Goal: Task Accomplishment & Management: Use online tool/utility

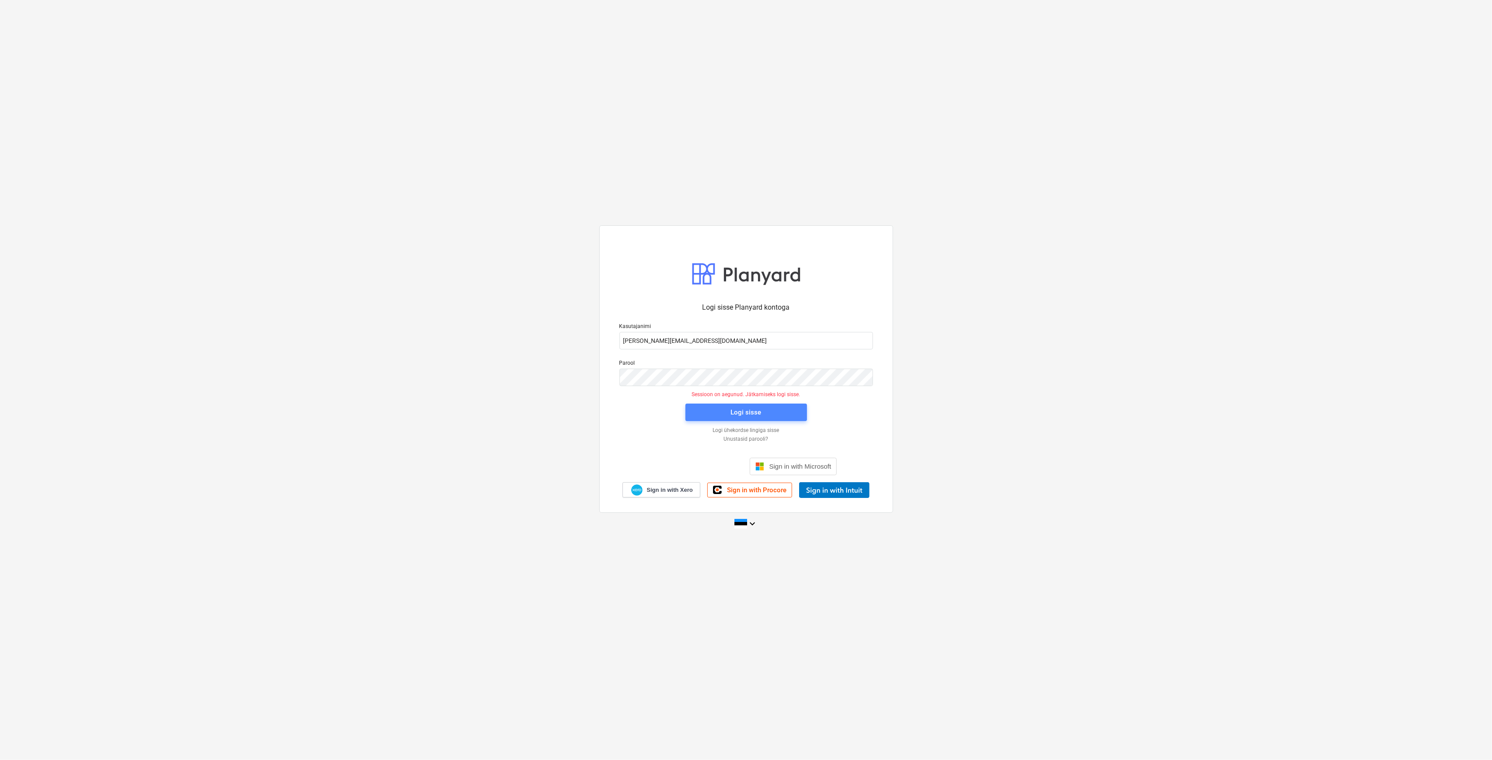
click at [733, 411] on div "Logi sisse" at bounding box center [746, 412] width 31 height 11
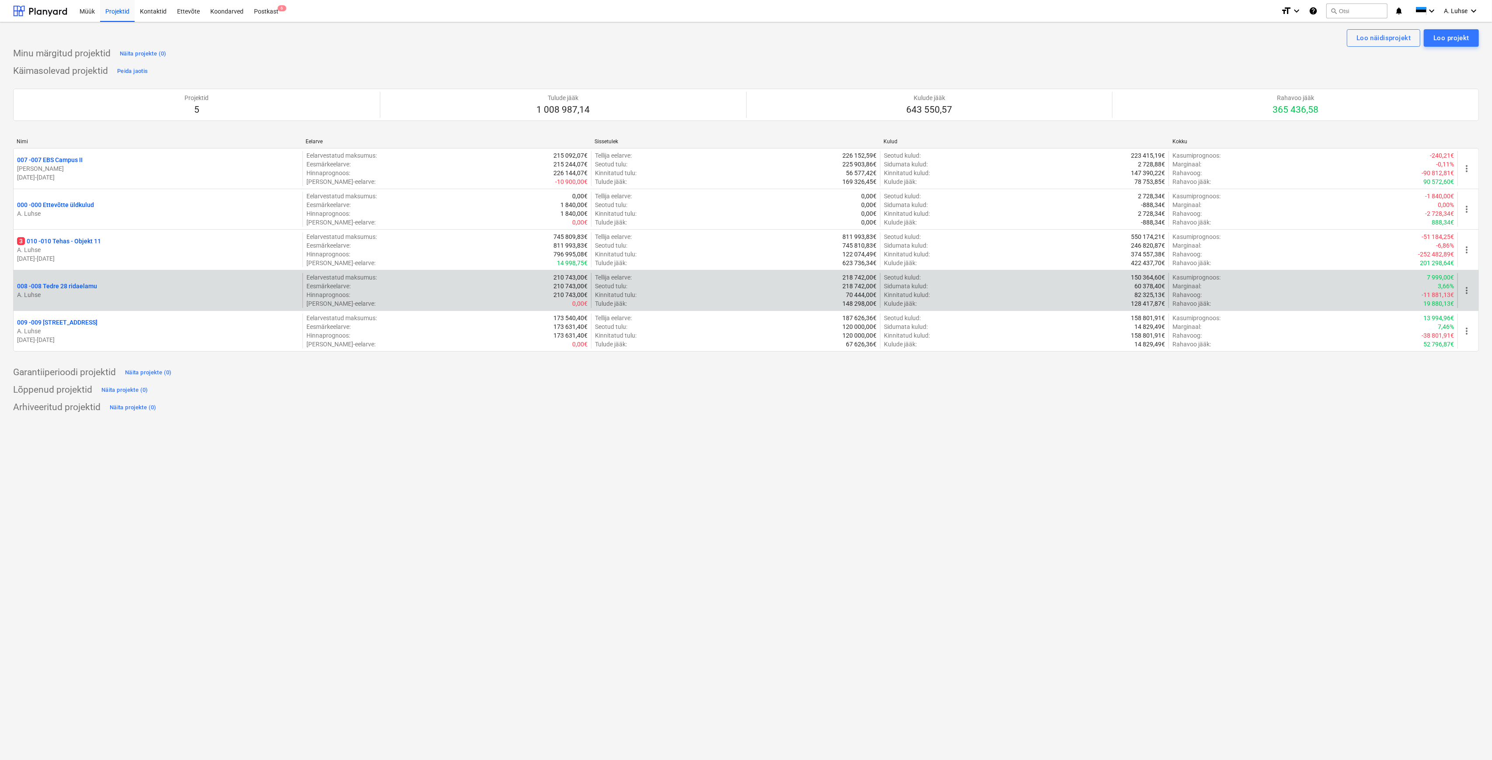
click at [87, 286] on p "008 - 008 Tedre 28 ridaelamu" at bounding box center [57, 286] width 80 height 9
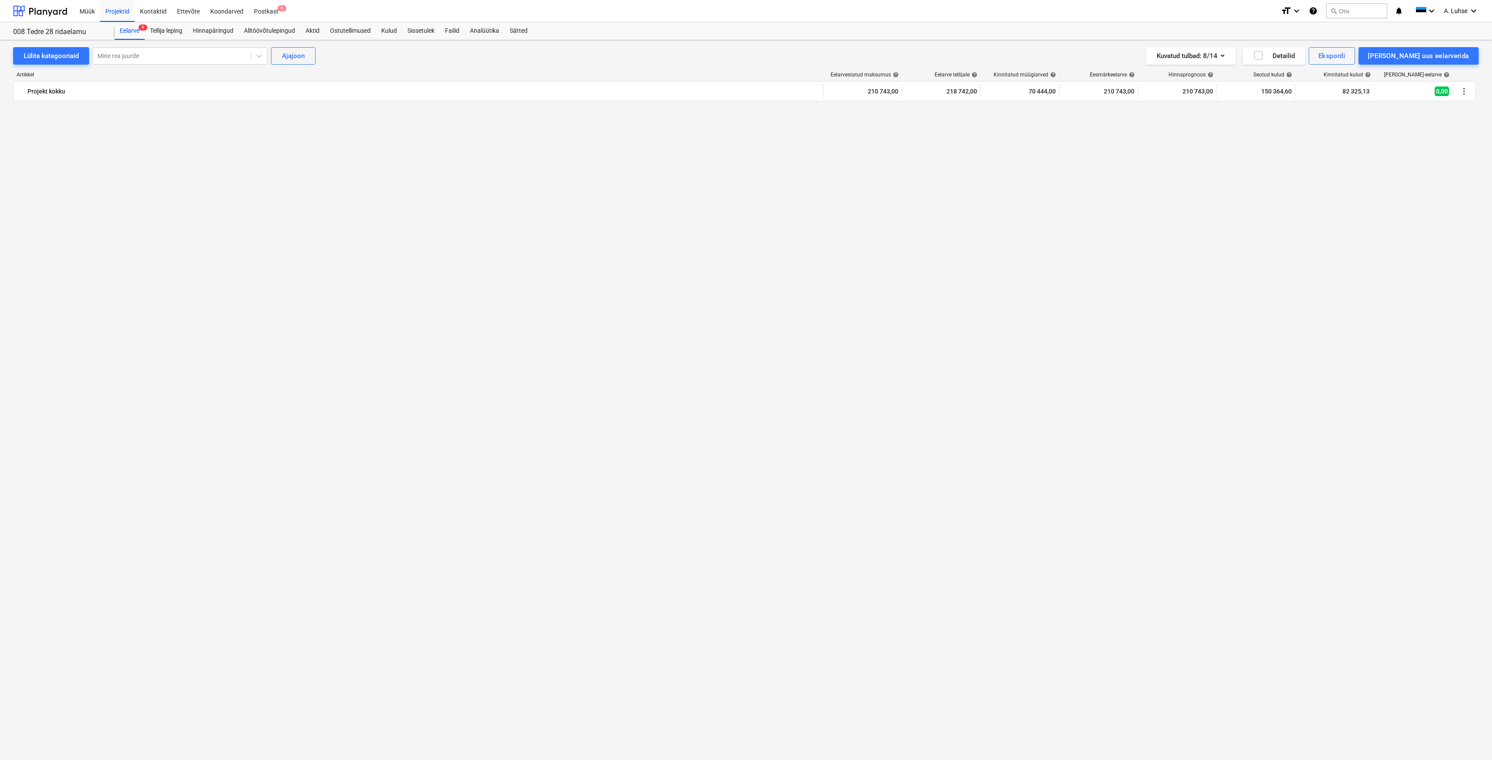
scroll to position [1127, 0]
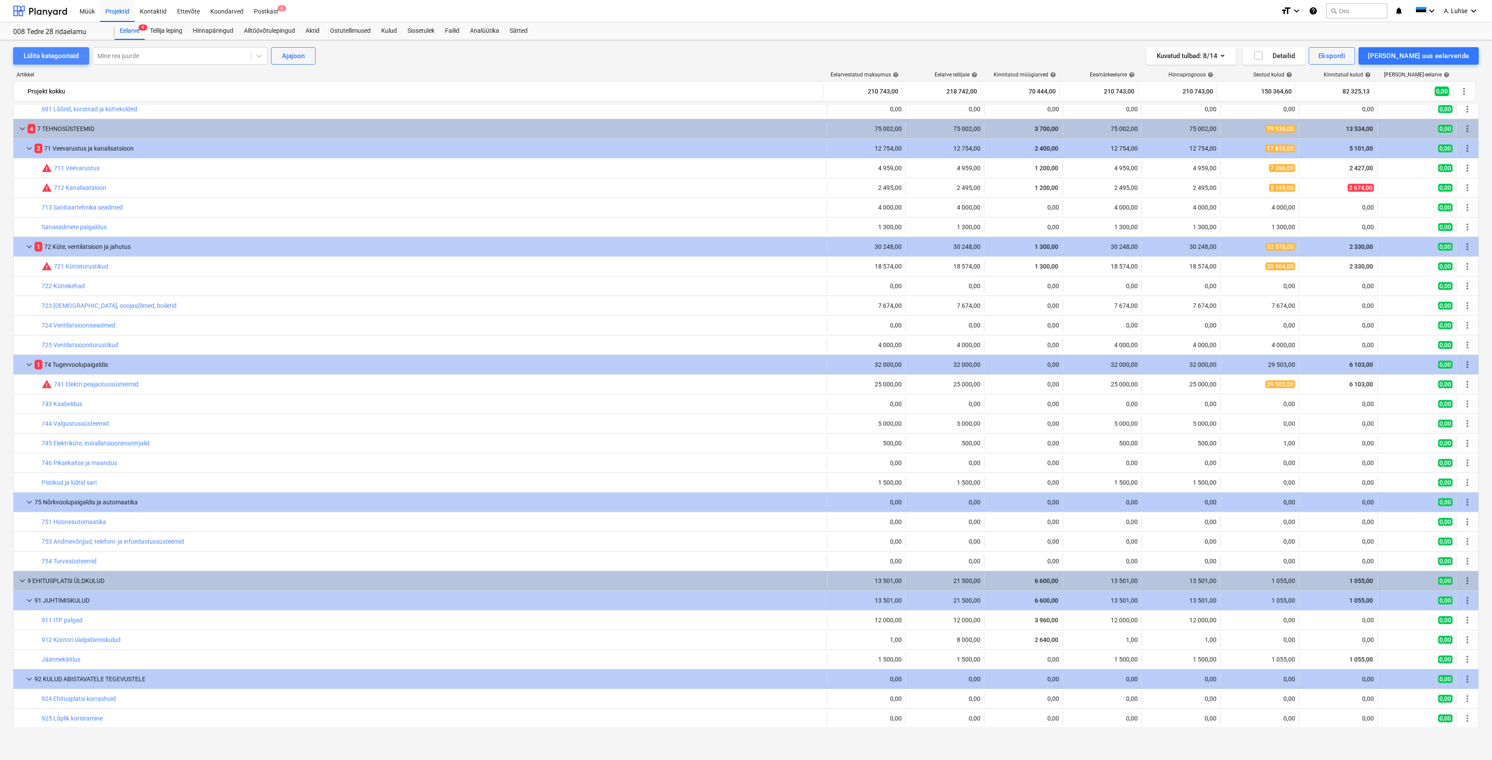
click at [75, 53] on div "Lülita kategooriaid" at bounding box center [51, 55] width 55 height 11
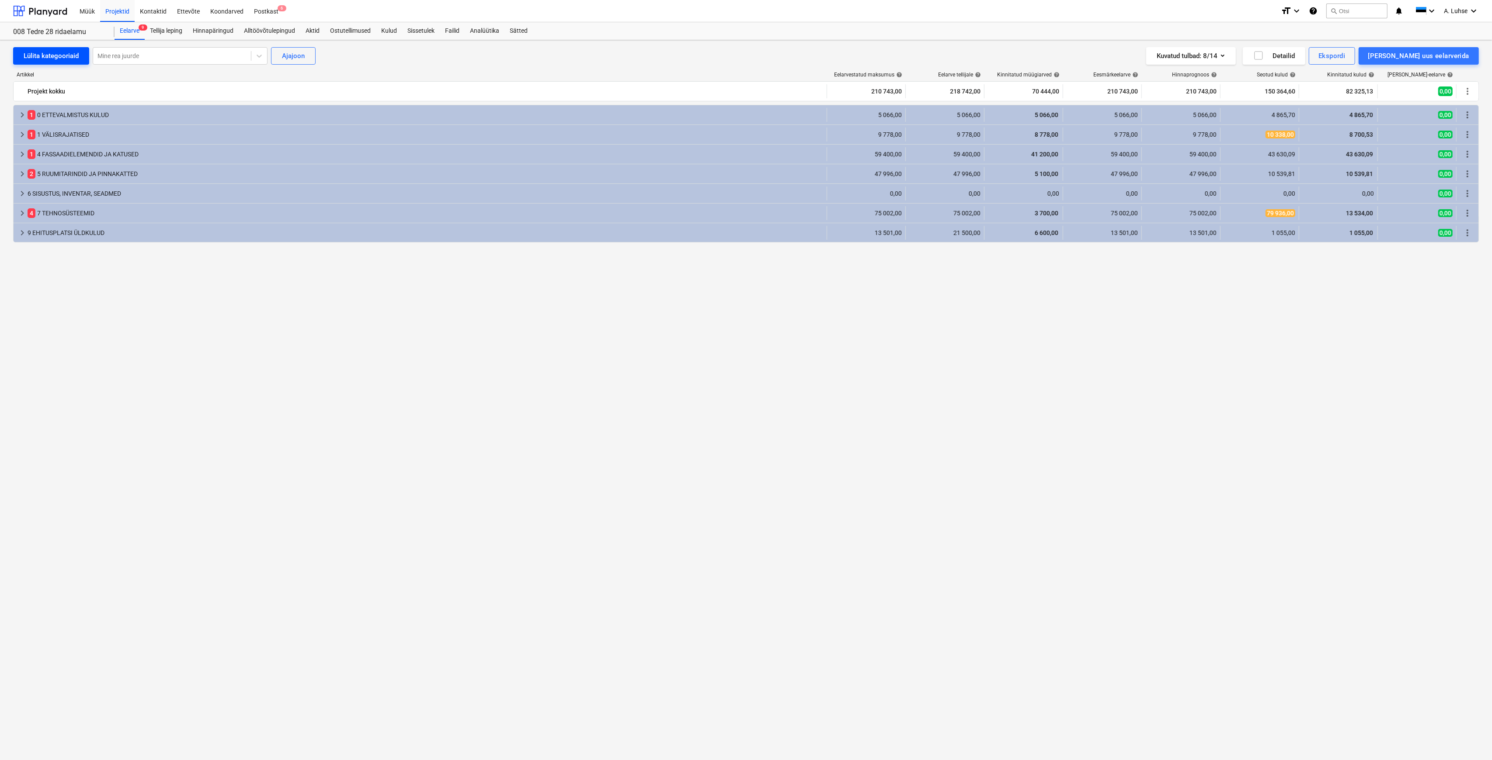
click at [75, 53] on div "Lülita kategooriaid" at bounding box center [51, 55] width 55 height 11
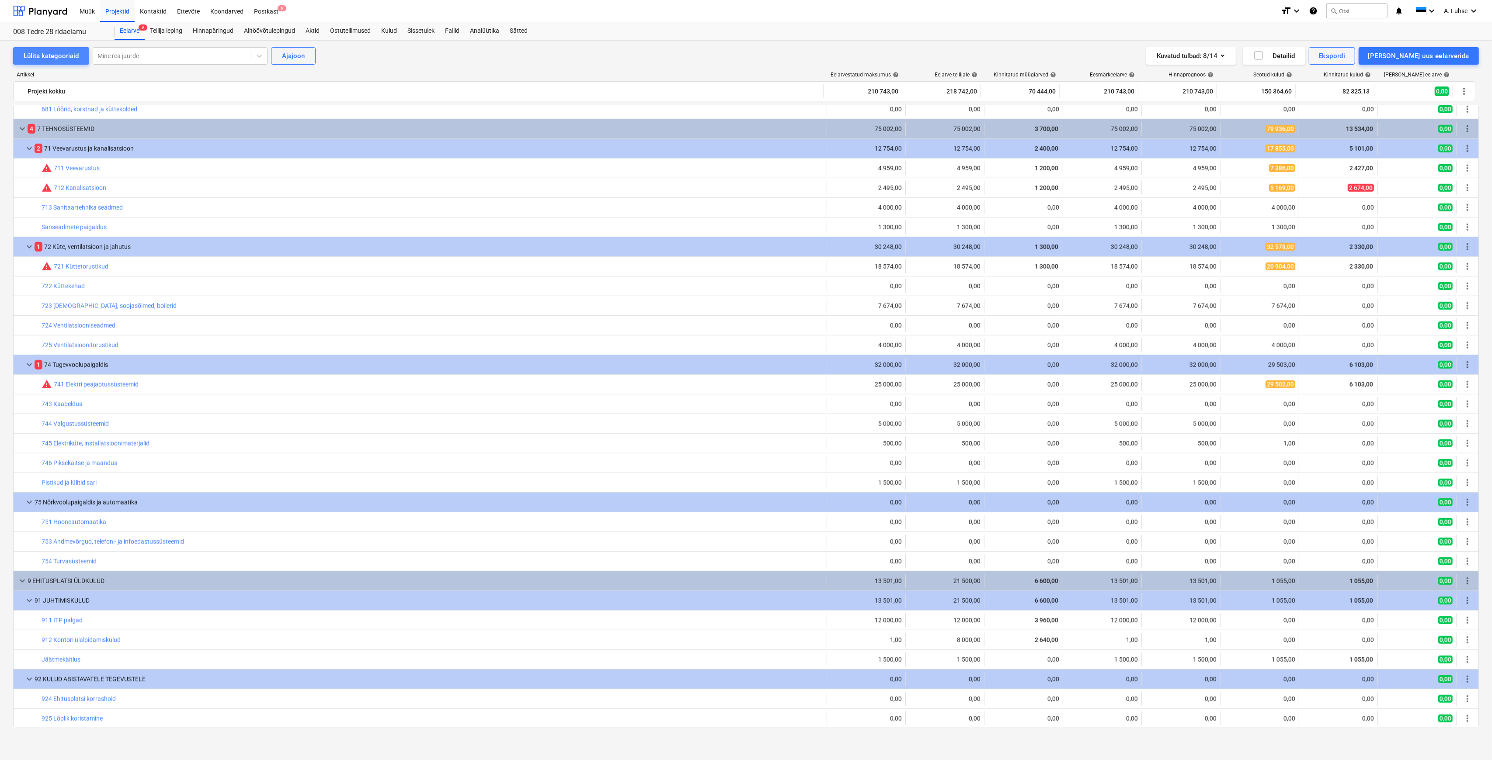
click at [78, 57] on button "Lülita kategooriaid" at bounding box center [51, 55] width 76 height 17
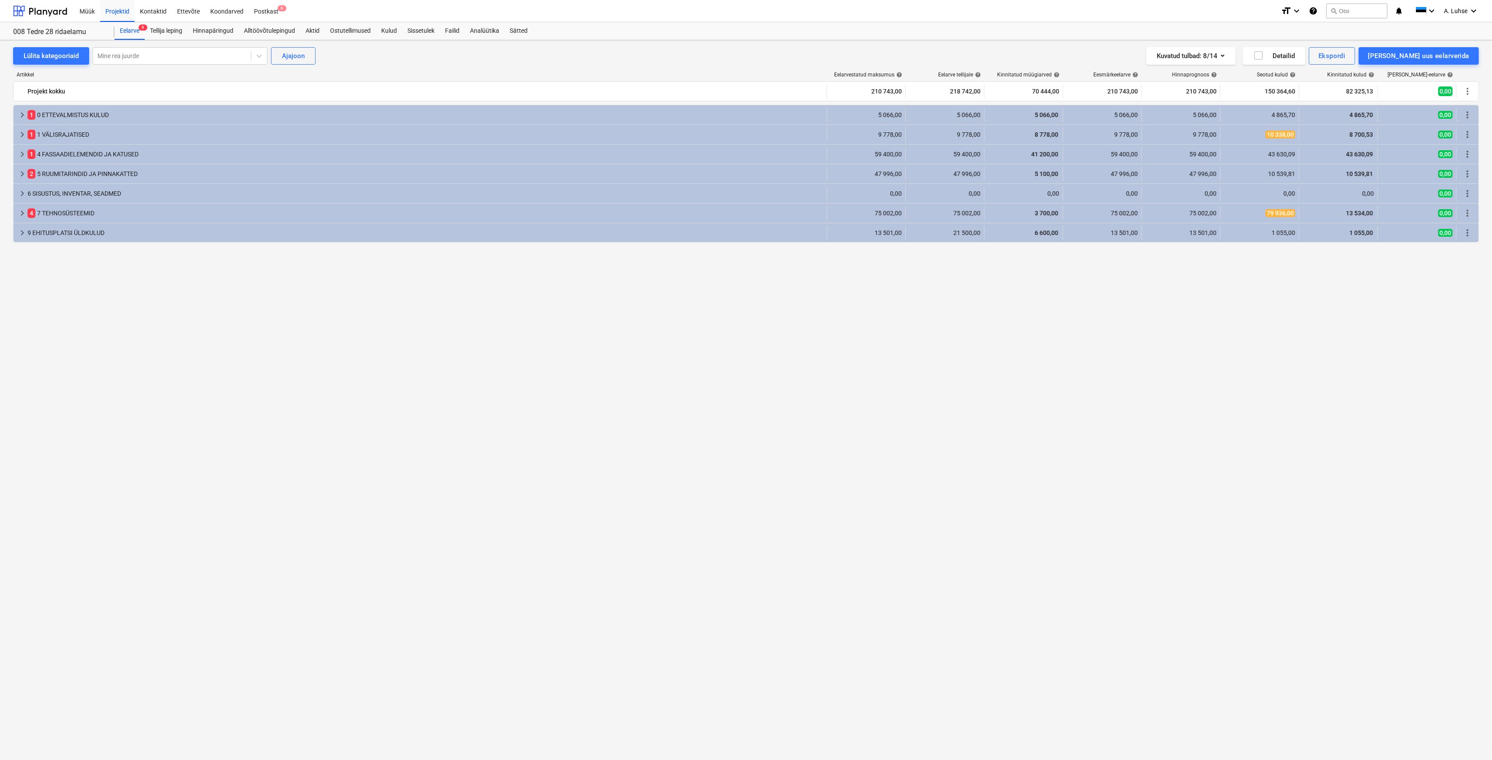
click at [379, 316] on div "keyboard_arrow_right 1 0 ETTEVALMISTUS KULUD 5 066,00 5 066,00 5 066,00 5 066,0…" at bounding box center [745, 416] width 1465 height 623
click at [194, 335] on div "keyboard_arrow_right 1 0 ETTEVALMISTUS KULUD 5 066,00 5 066,00 5 066,00 5 066,0…" at bounding box center [745, 416] width 1465 height 623
click at [273, 13] on div "Postkast 6" at bounding box center [266, 11] width 35 height 22
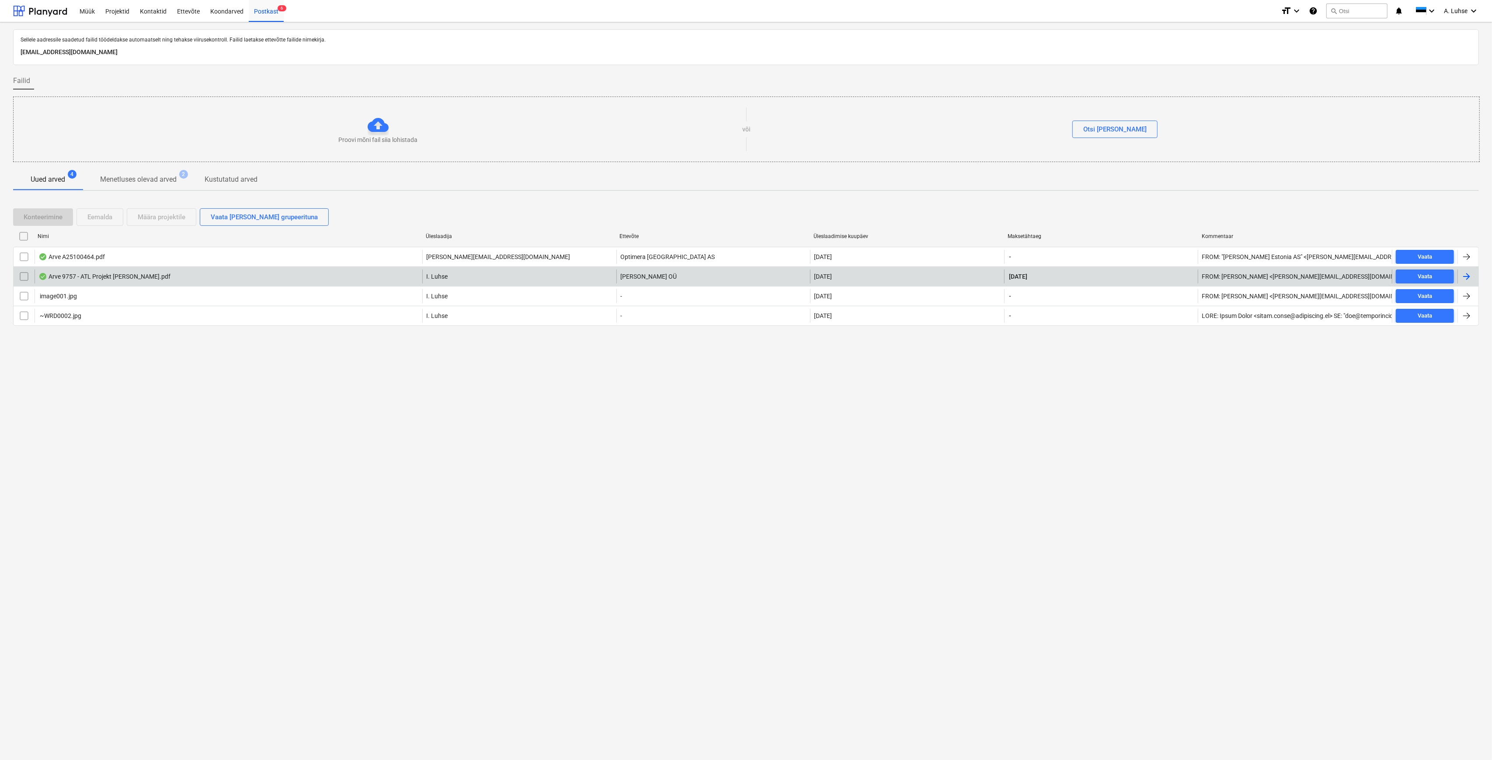
click at [240, 274] on div "Arve 9757 - ATL Projekt [PERSON_NAME].pdf" at bounding box center [229, 277] width 388 height 14
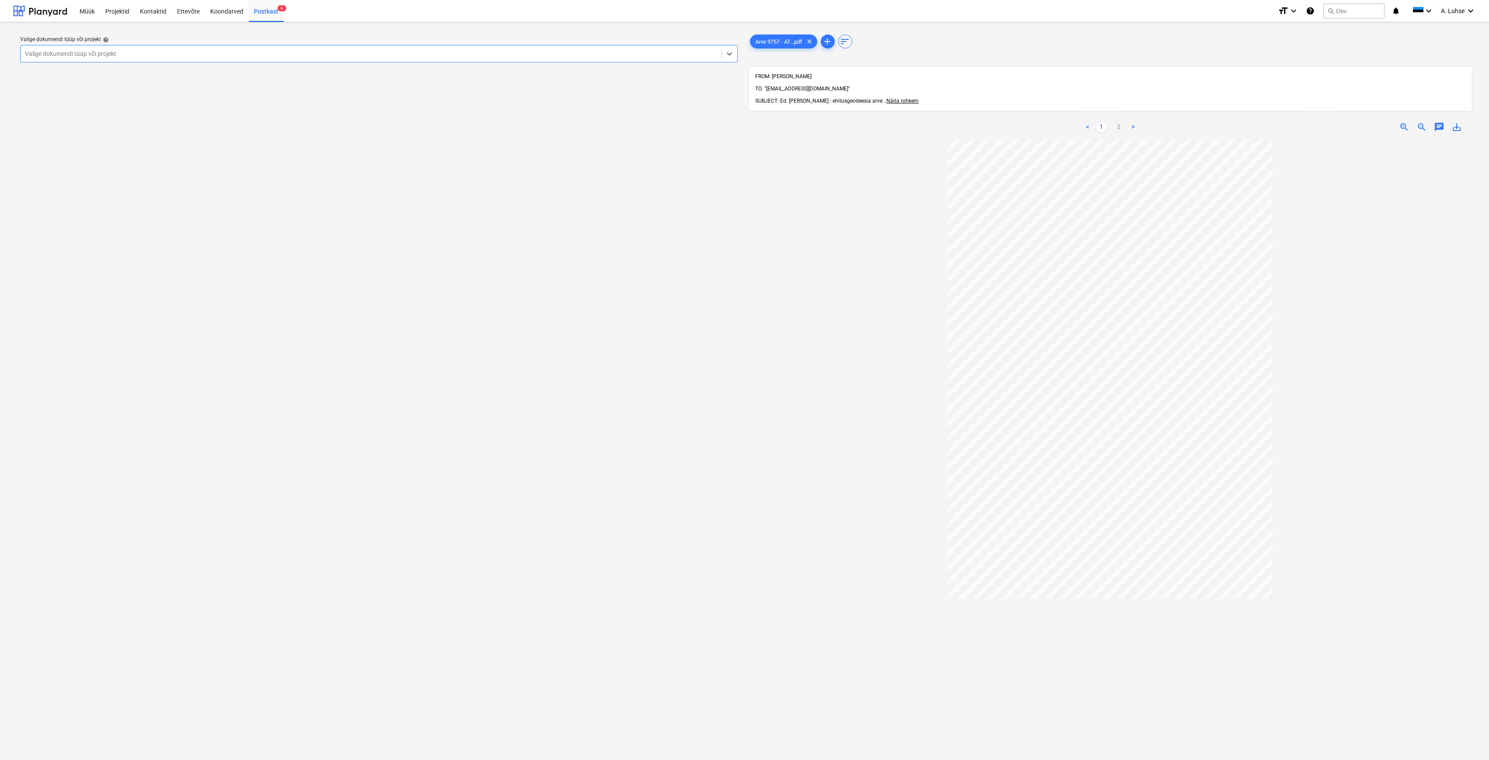
click at [154, 54] on div at bounding box center [371, 53] width 692 height 9
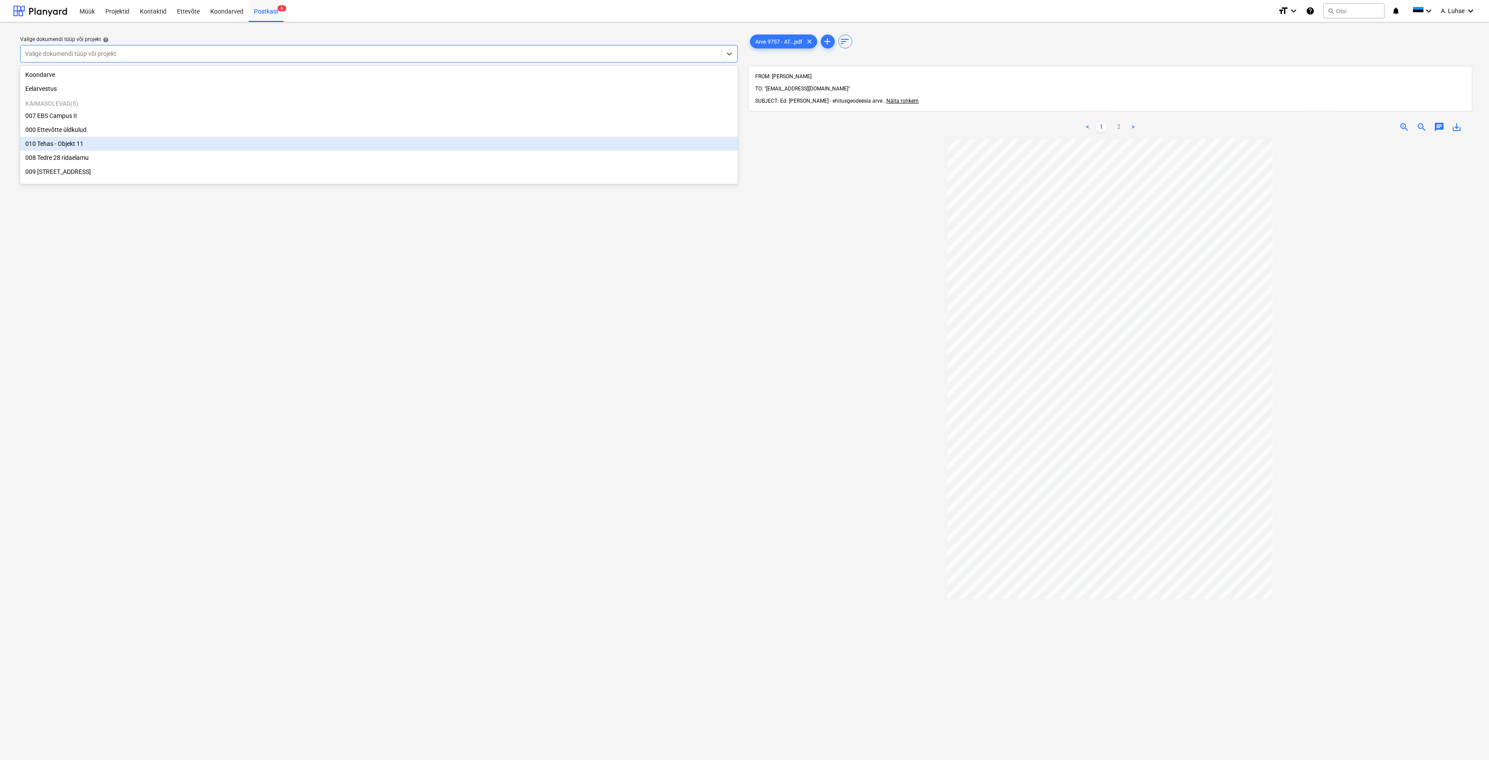
click at [144, 145] on div "010 Tehas - Objekt 11" at bounding box center [379, 144] width 718 height 14
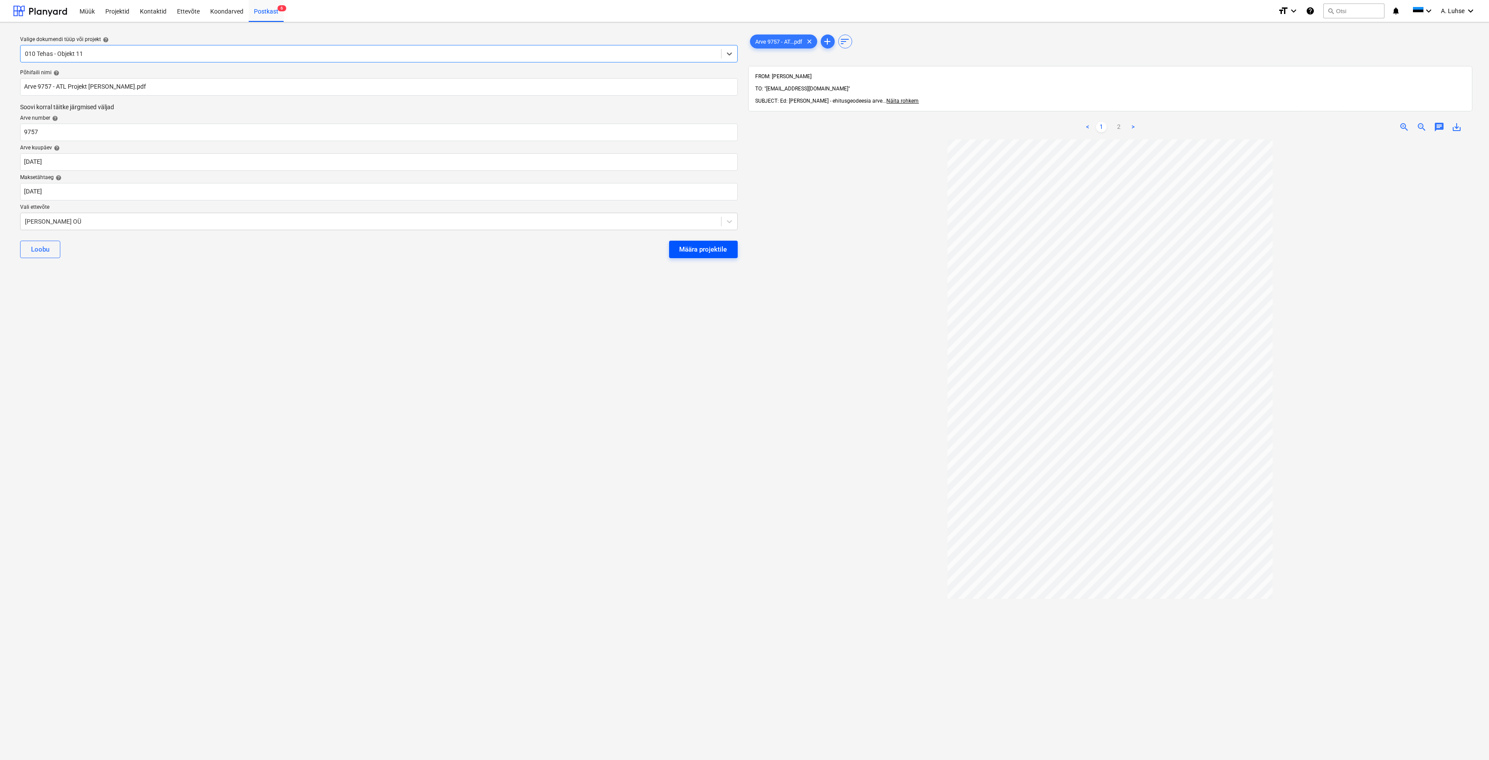
click at [709, 255] on button "Määra projektile" at bounding box center [703, 249] width 69 height 17
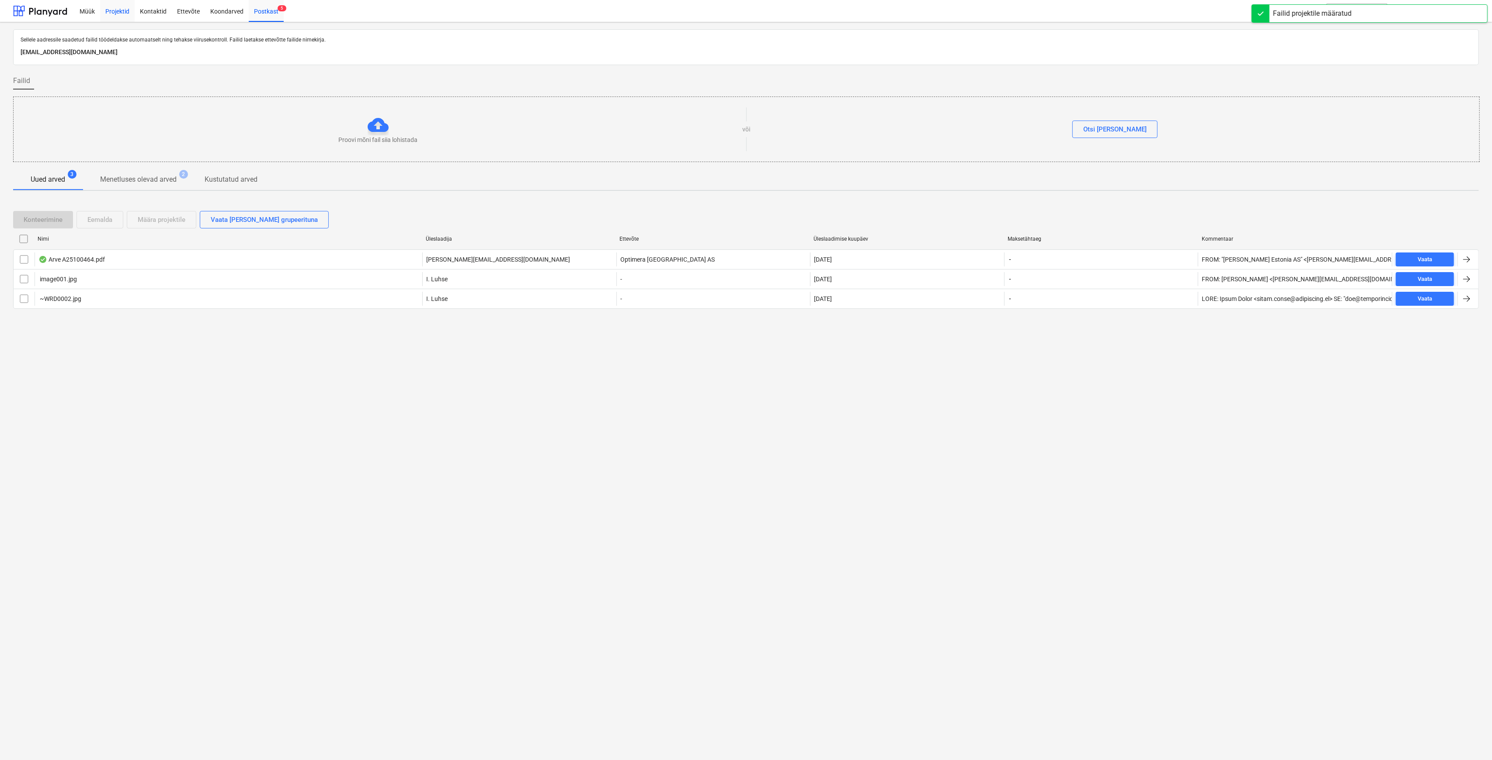
click at [125, 15] on div "Projektid" at bounding box center [117, 11] width 35 height 22
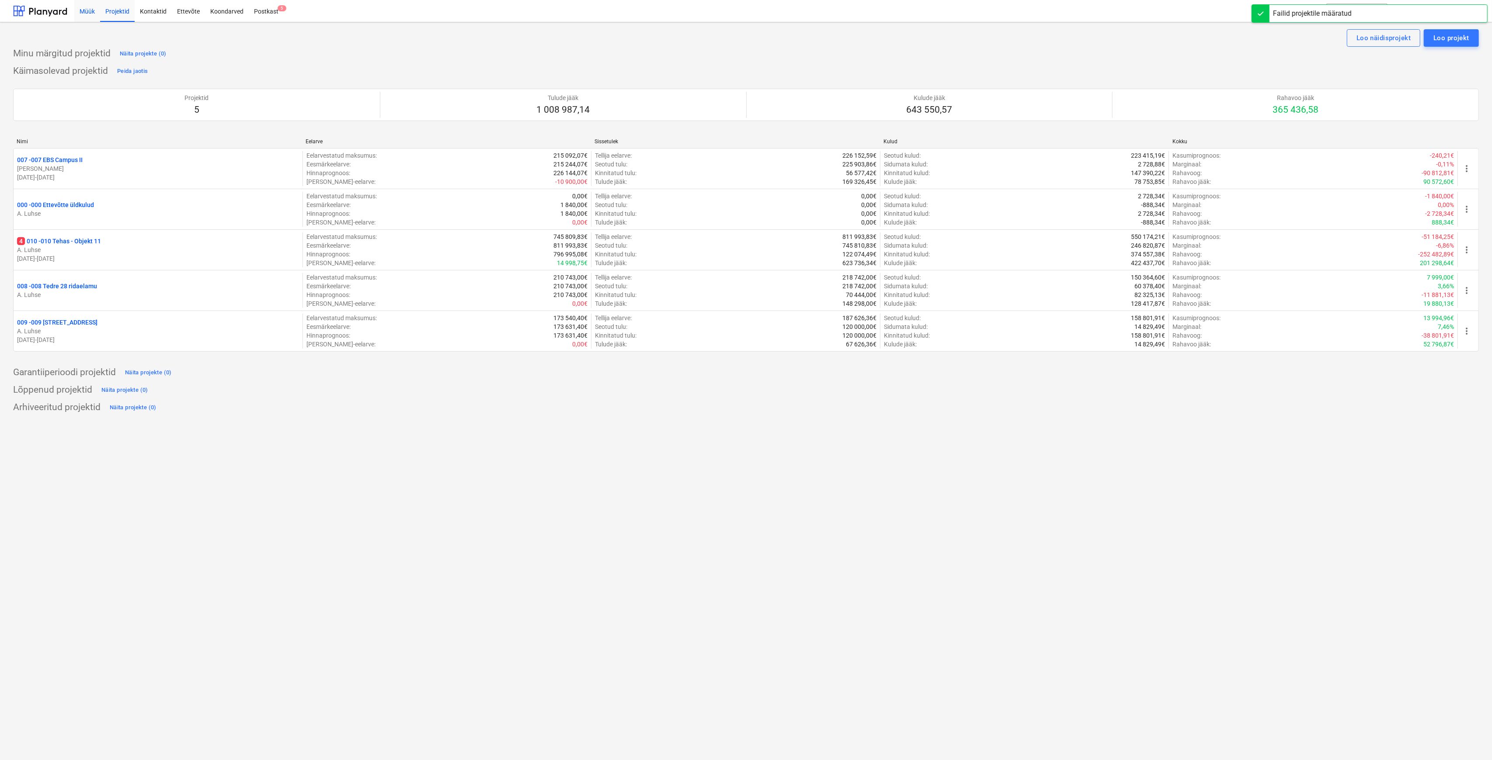
click at [85, 15] on div "Müük" at bounding box center [87, 11] width 26 height 22
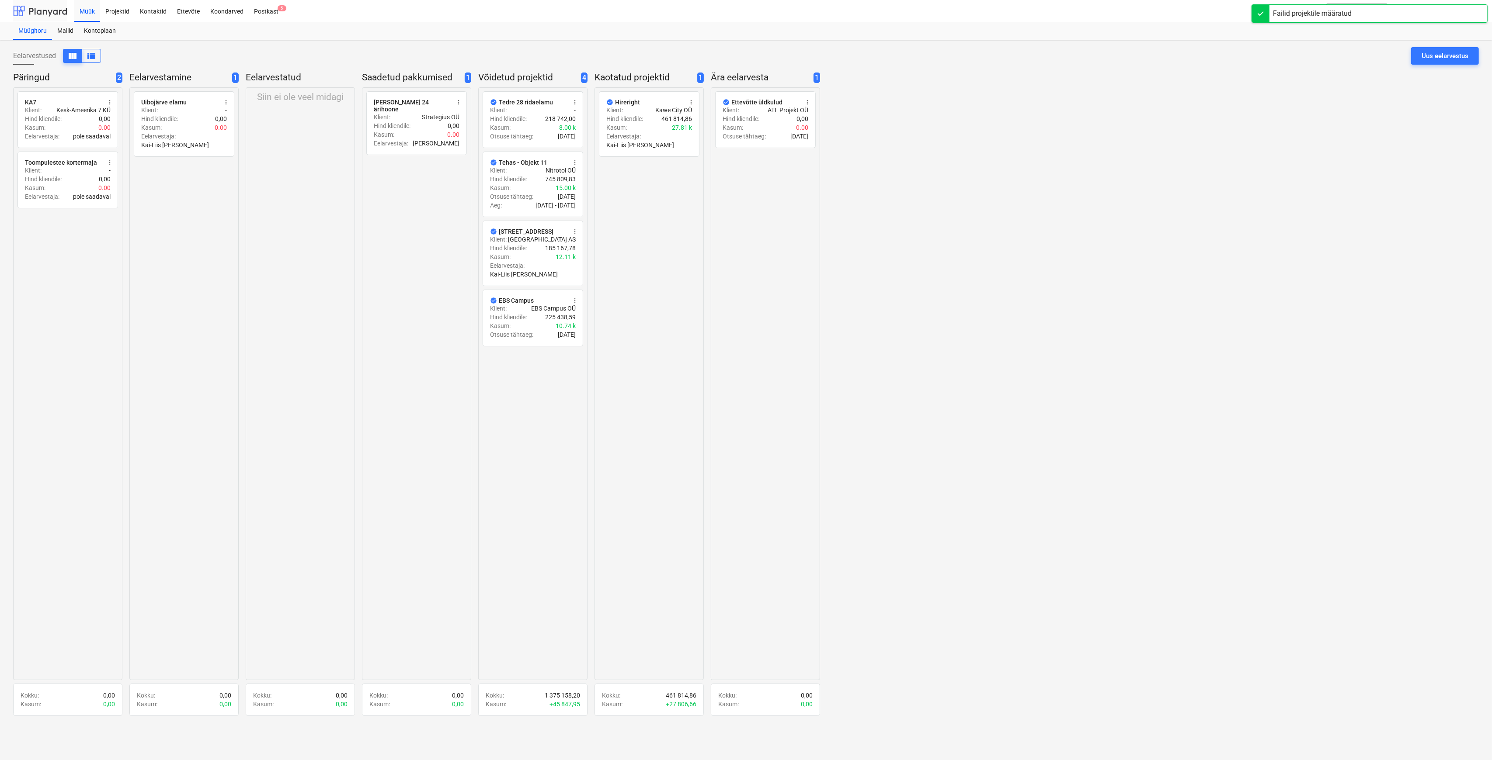
click at [52, 15] on div at bounding box center [40, 11] width 54 height 22
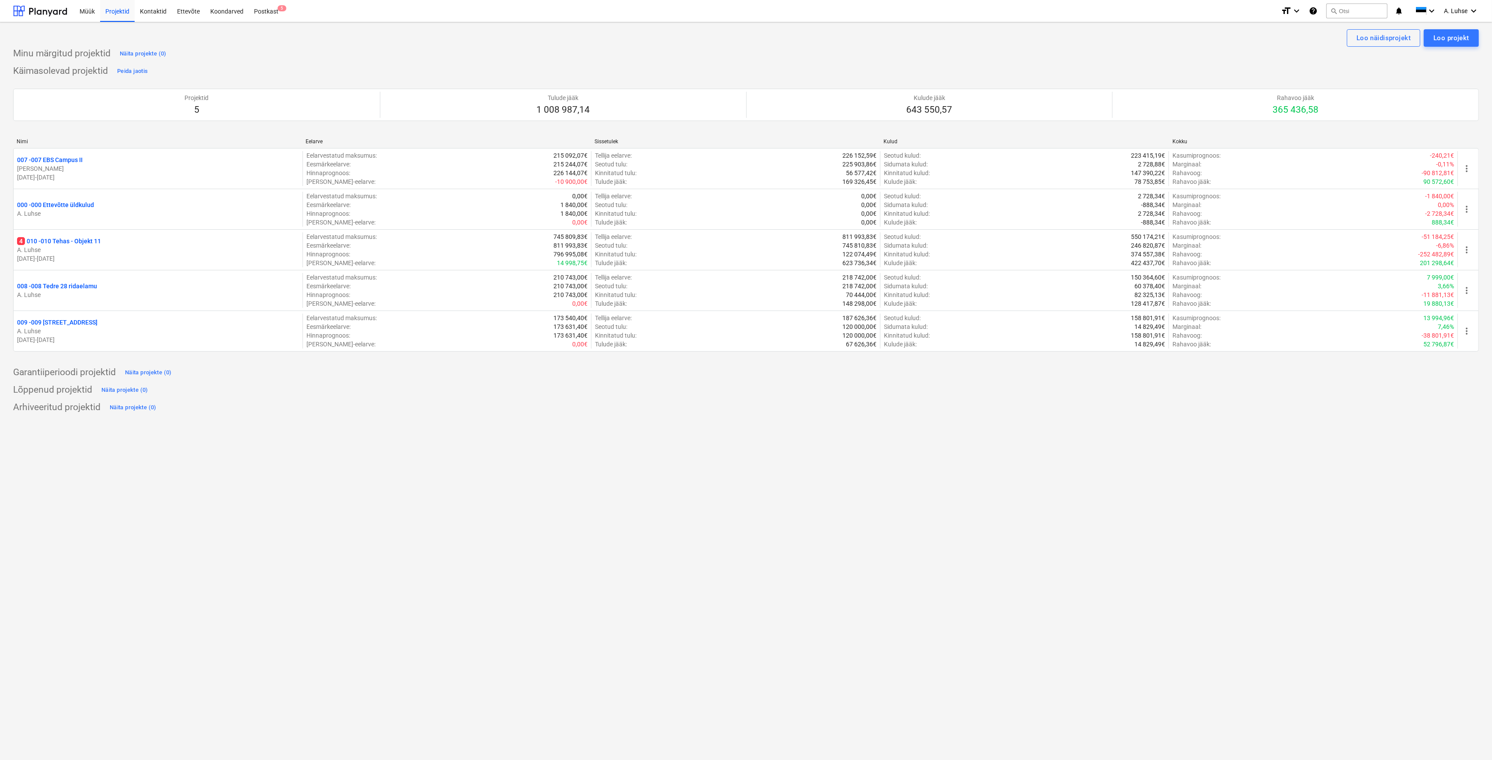
click at [288, 62] on div "Minu märgitud projektid Näita projekte (0) Käimasolevad projektid Peida jaotis …" at bounding box center [745, 231] width 1465 height 368
click at [264, 10] on div "Postkast 5" at bounding box center [266, 11] width 35 height 22
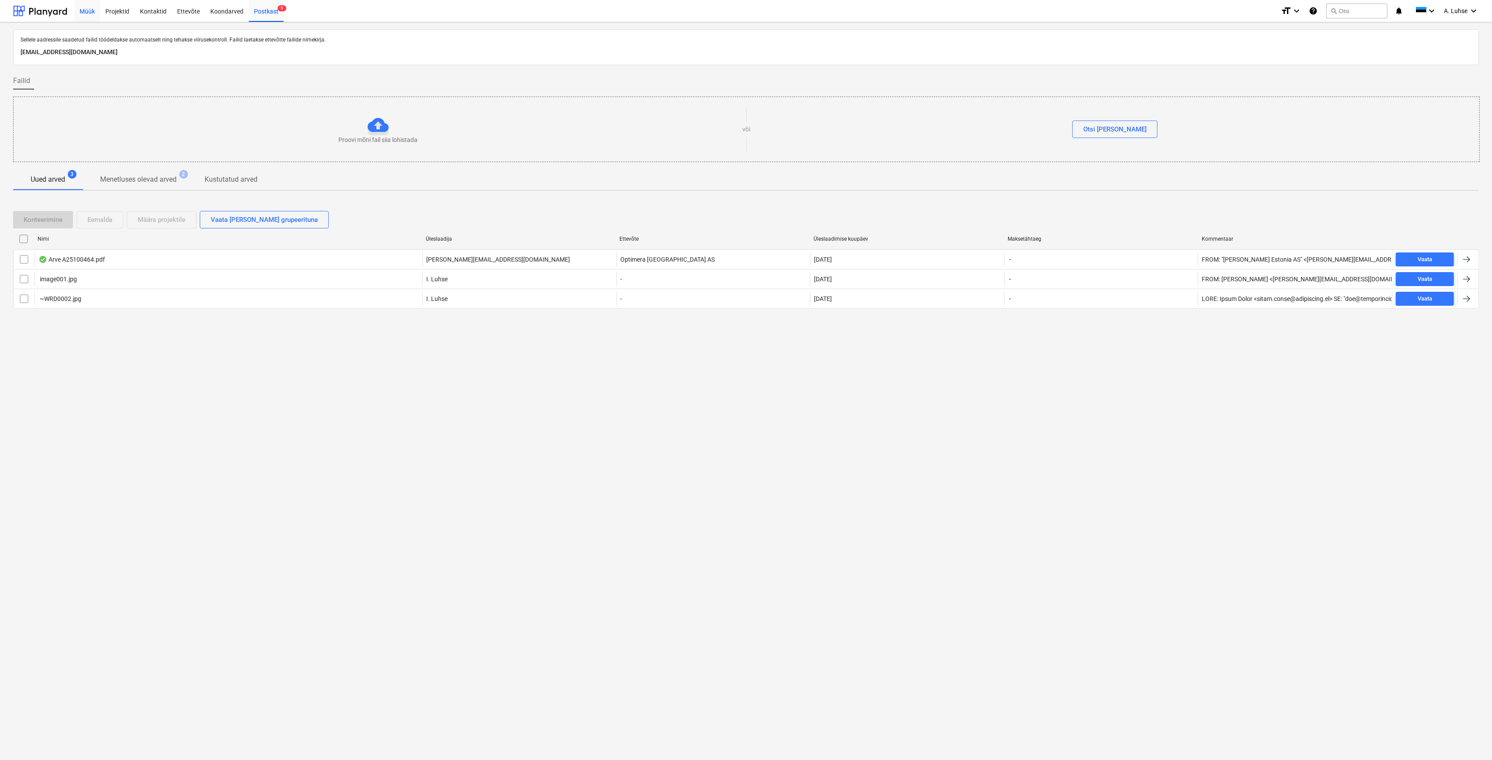
click at [81, 15] on div "Müük" at bounding box center [87, 11] width 26 height 22
